Goal: Task Accomplishment & Management: Manage account settings

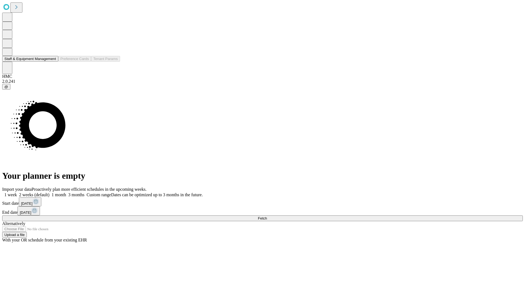
click at [51, 62] on button "Staff & Equipment Management" at bounding box center [30, 59] width 56 height 6
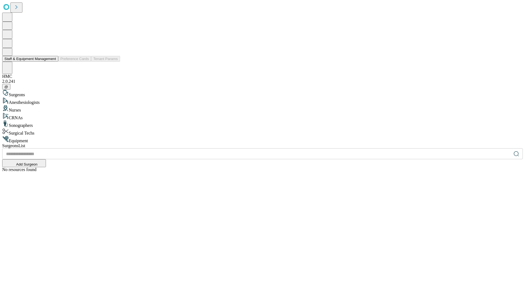
click at [52, 62] on button "Staff & Equipment Management" at bounding box center [30, 59] width 56 height 6
